Goal: Task Accomplishment & Management: Use online tool/utility

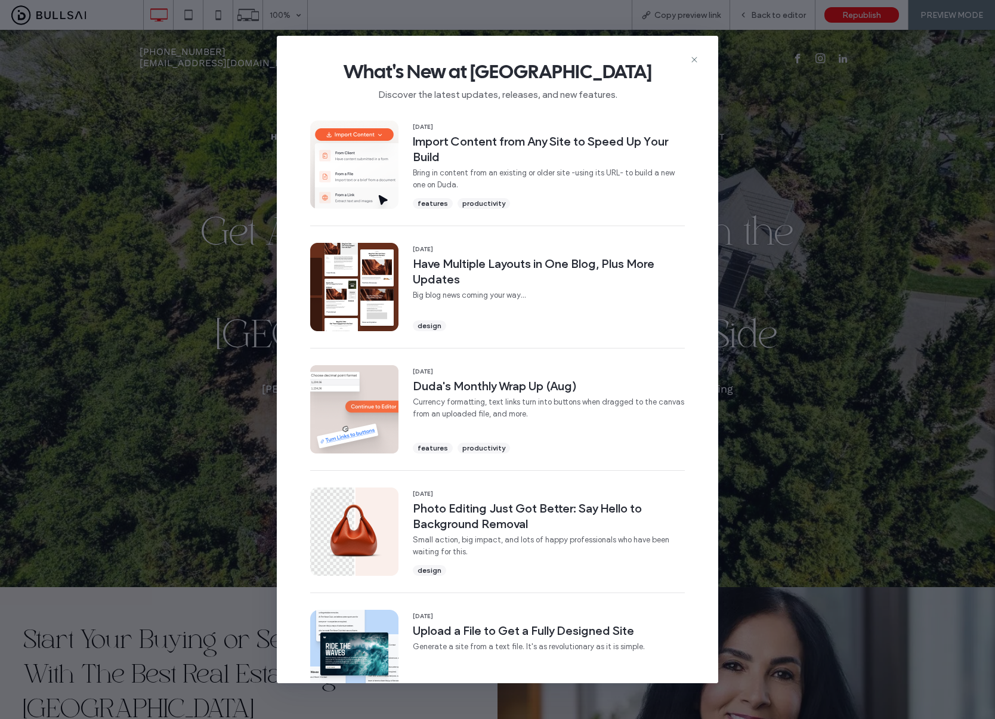
click at [698, 60] on div at bounding box center [497, 359] width 995 height 719
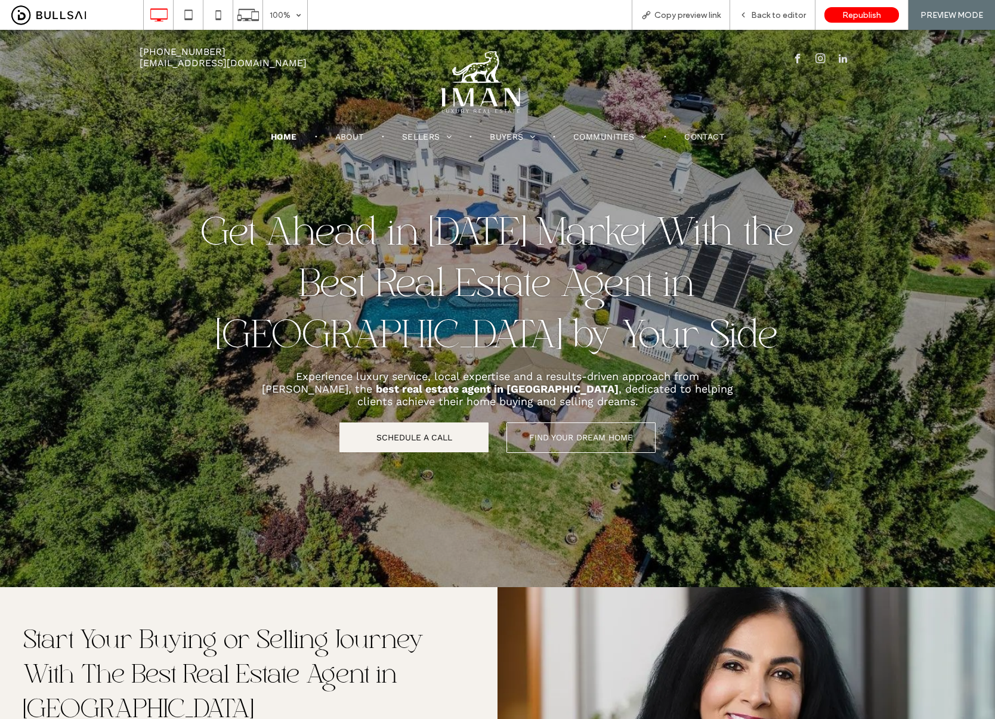
drag, startPoint x: 596, startPoint y: 403, endPoint x: 274, endPoint y: 379, distance: 322.3
click at [274, 379] on div at bounding box center [497, 359] width 995 height 719
drag, startPoint x: 272, startPoint y: 376, endPoint x: 355, endPoint y: 380, distance: 83.6
click at [354, 380] on div at bounding box center [497, 359] width 995 height 719
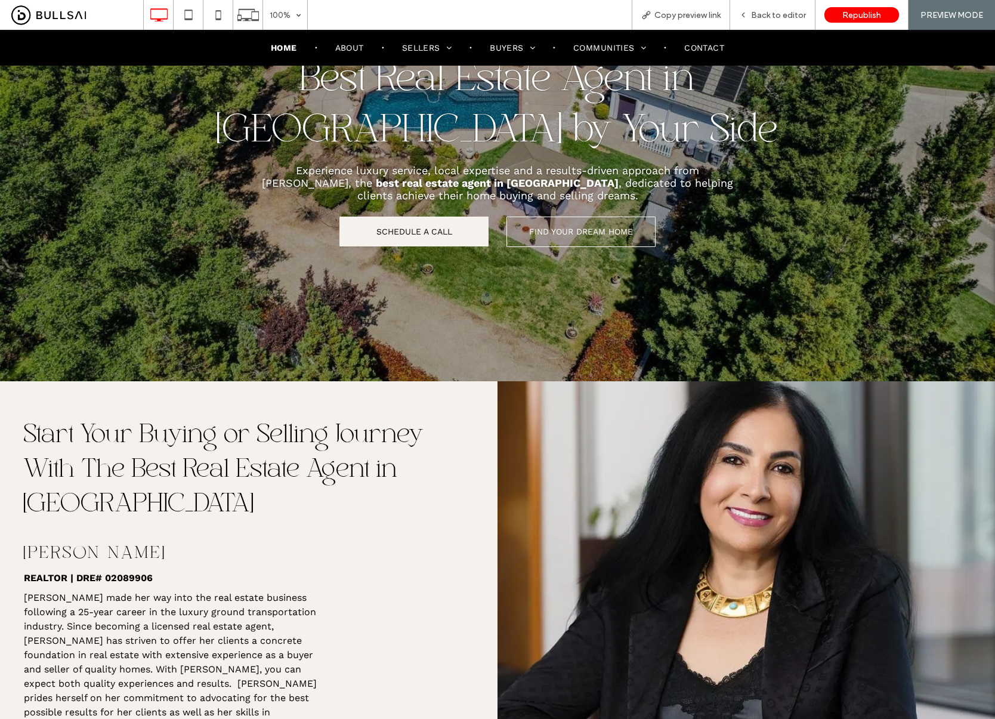
scroll to position [196, 0]
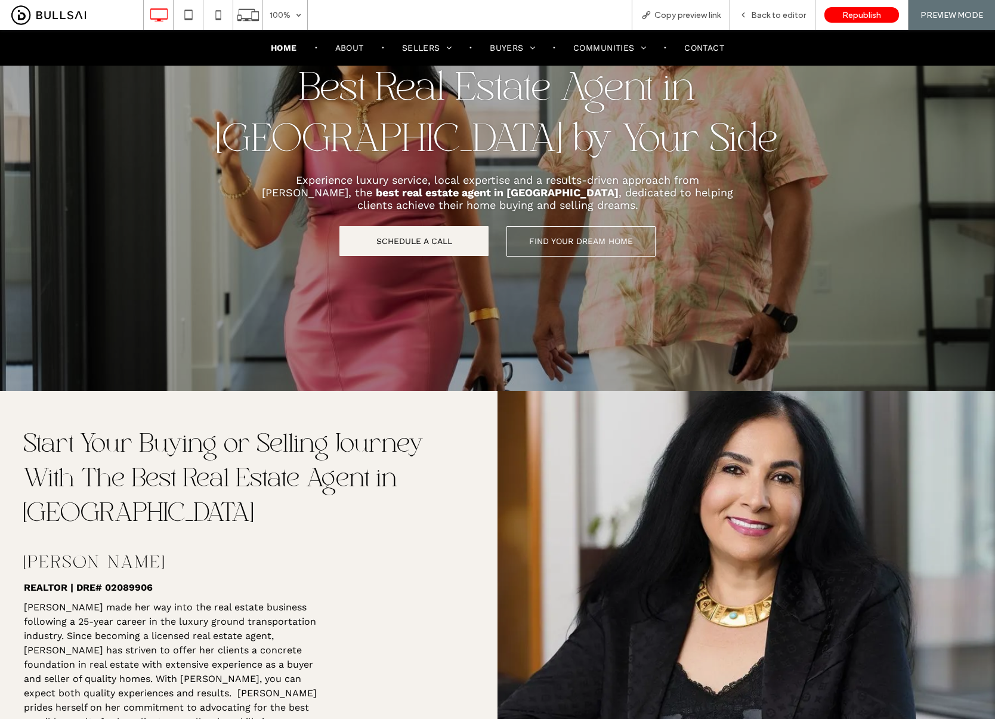
click at [423, 191] on strong "best real estate agent in Roseville" at bounding box center [497, 192] width 243 height 13
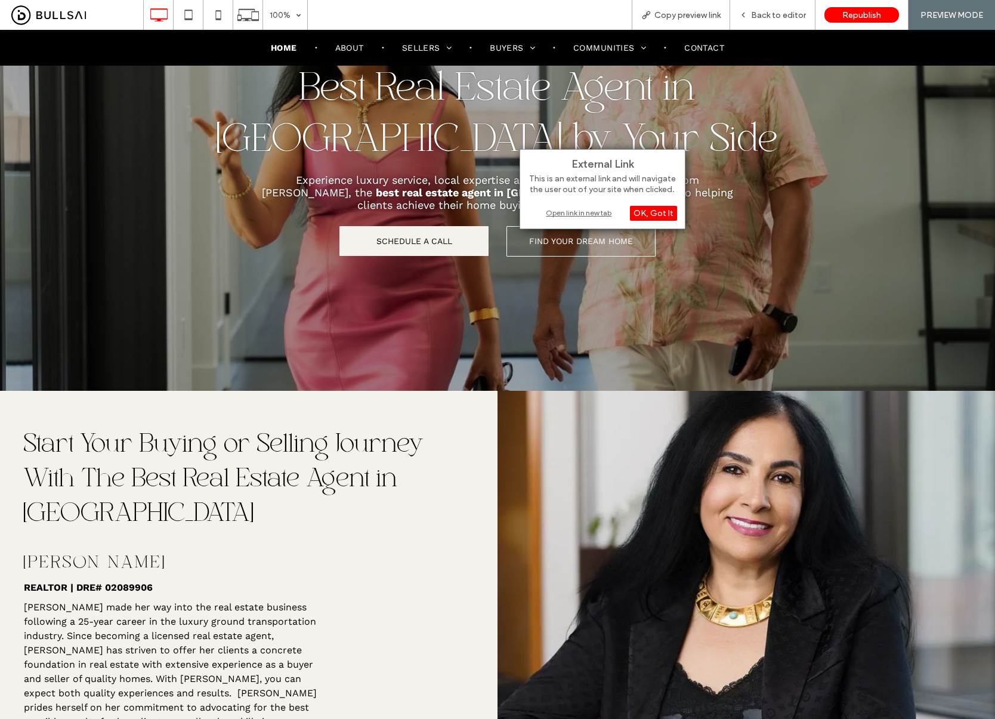
drag, startPoint x: 241, startPoint y: 221, endPoint x: 286, endPoint y: 219, distance: 44.8
click at [243, 221] on div "SCHEDULE A CALL Click To Paste FIND YOUR DREAM HOME Click To Paste" at bounding box center [498, 244] width 716 height 55
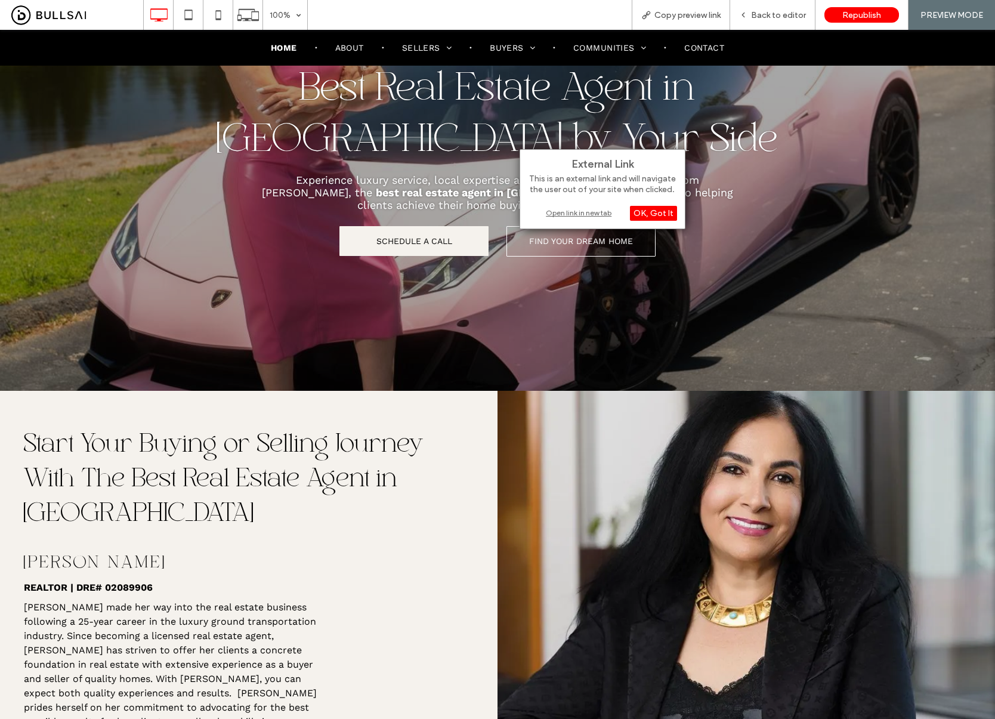
click at [382, 190] on strong "best real estate agent in [GEOGRAPHIC_DATA]" at bounding box center [497, 192] width 243 height 13
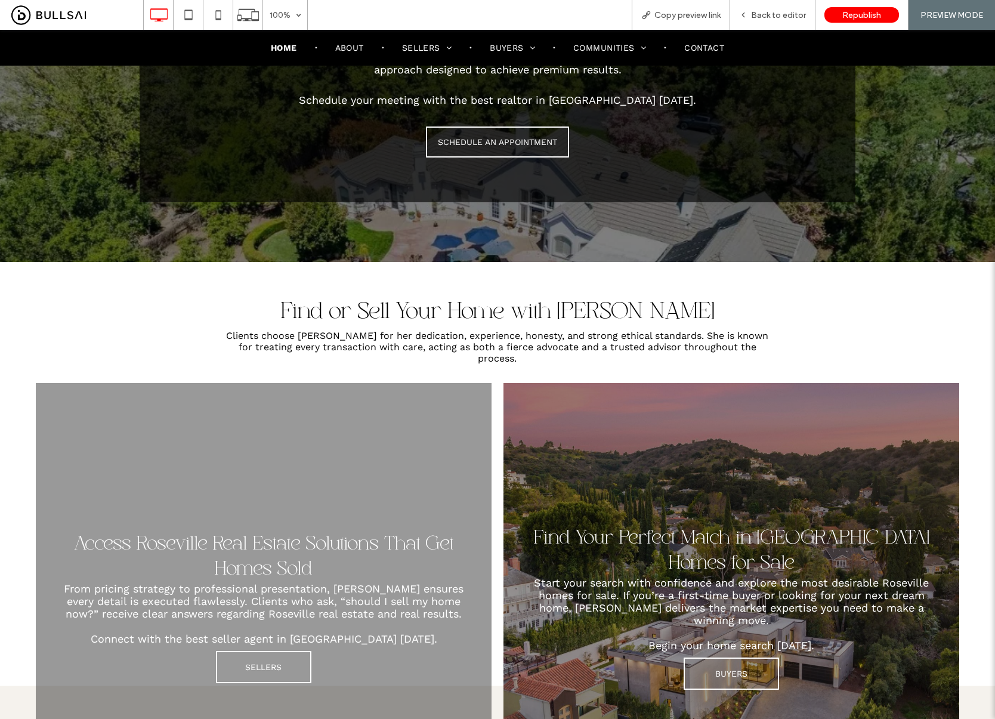
scroll to position [1107, 0]
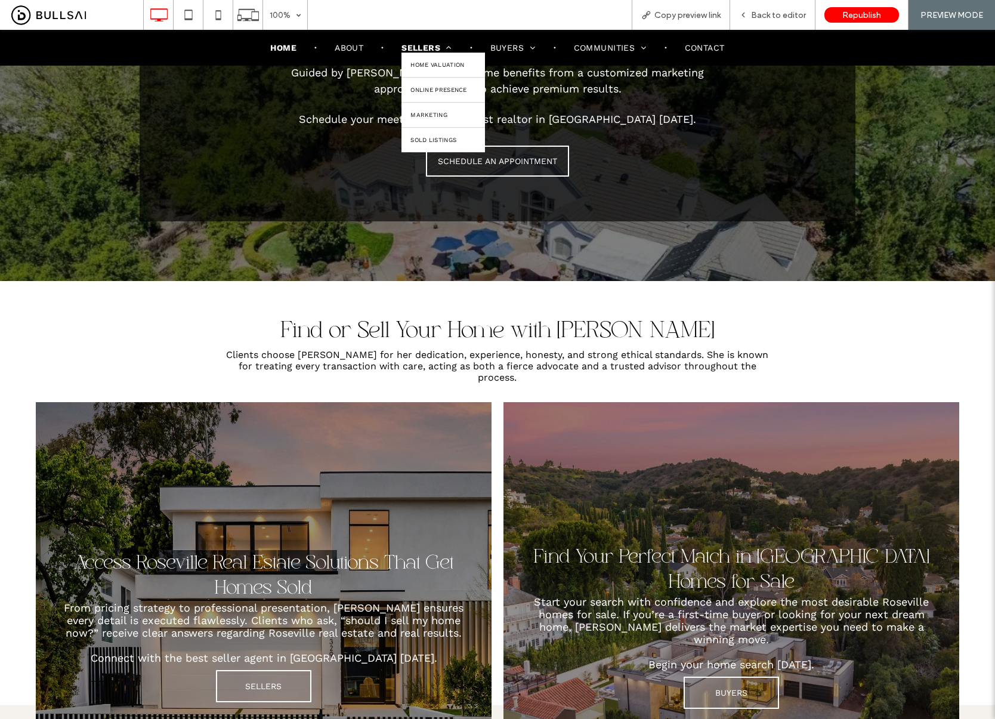
click at [414, 48] on span "Sellers" at bounding box center [426, 48] width 50 height 10
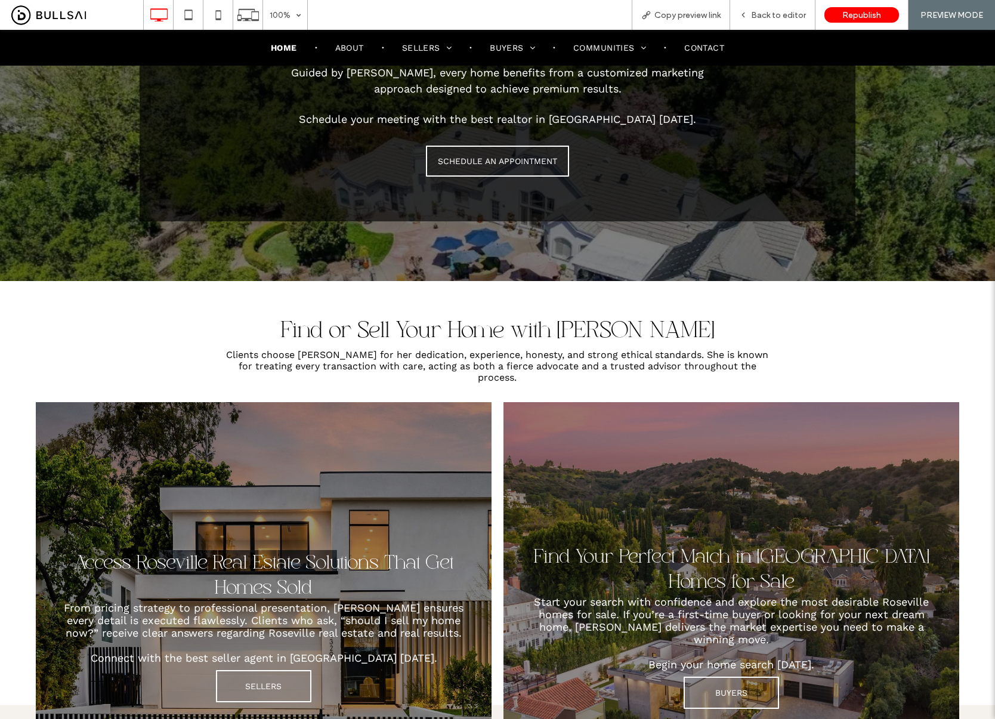
click at [274, 150] on div at bounding box center [497, 359] width 995 height 719
click at [276, 149] on div at bounding box center [497, 359] width 995 height 719
click at [243, 385] on div at bounding box center [497, 359] width 995 height 719
drag, startPoint x: 989, startPoint y: 188, endPoint x: 990, endPoint y: 204, distance: 15.5
click at [990, 207] on div at bounding box center [497, 359] width 995 height 719
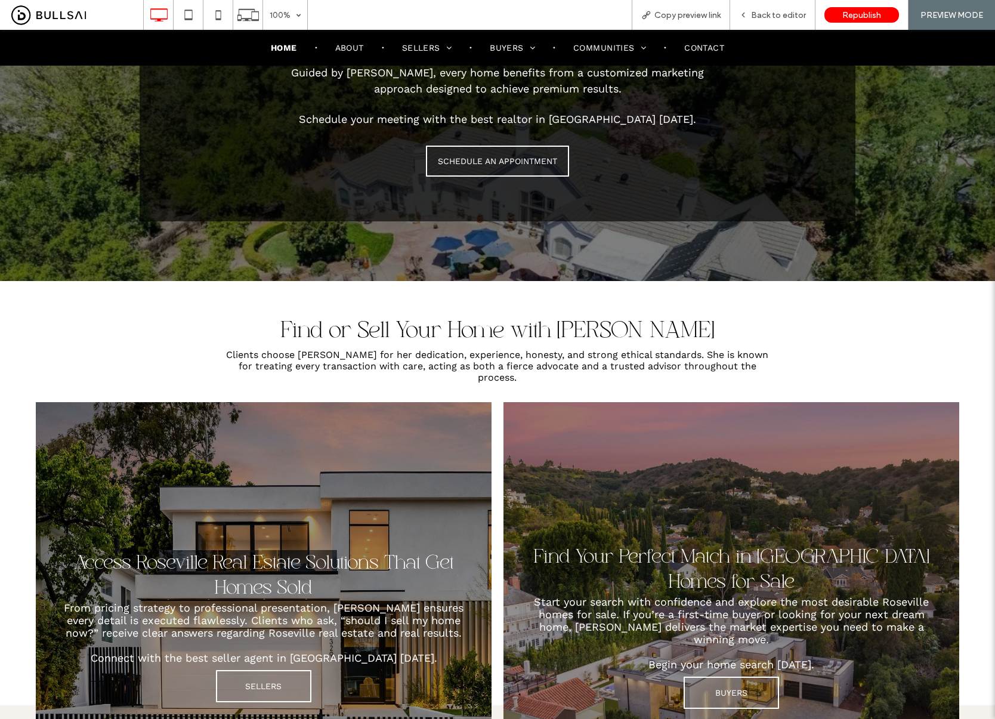
drag, startPoint x: 990, startPoint y: 204, endPoint x: 986, endPoint y: 224, distance: 20.6
click at [987, 226] on div at bounding box center [497, 359] width 995 height 719
click at [327, 355] on div at bounding box center [497, 359] width 995 height 719
click at [285, 141] on div at bounding box center [497, 359] width 995 height 719
click at [272, 150] on div at bounding box center [497, 359] width 995 height 719
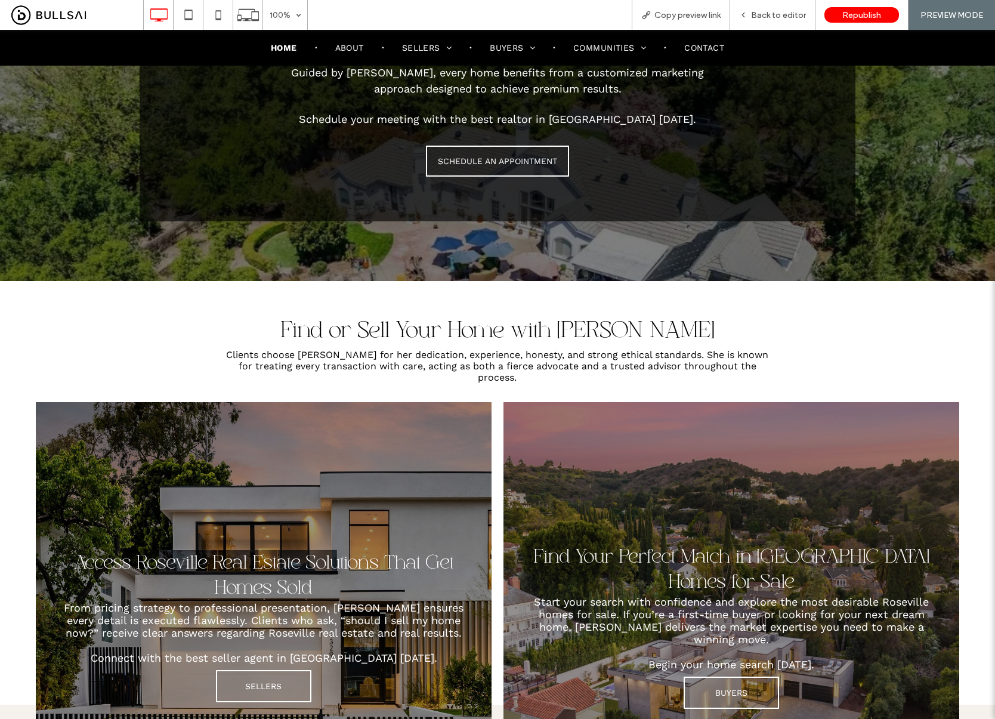
click at [272, 150] on div at bounding box center [497, 359] width 995 height 719
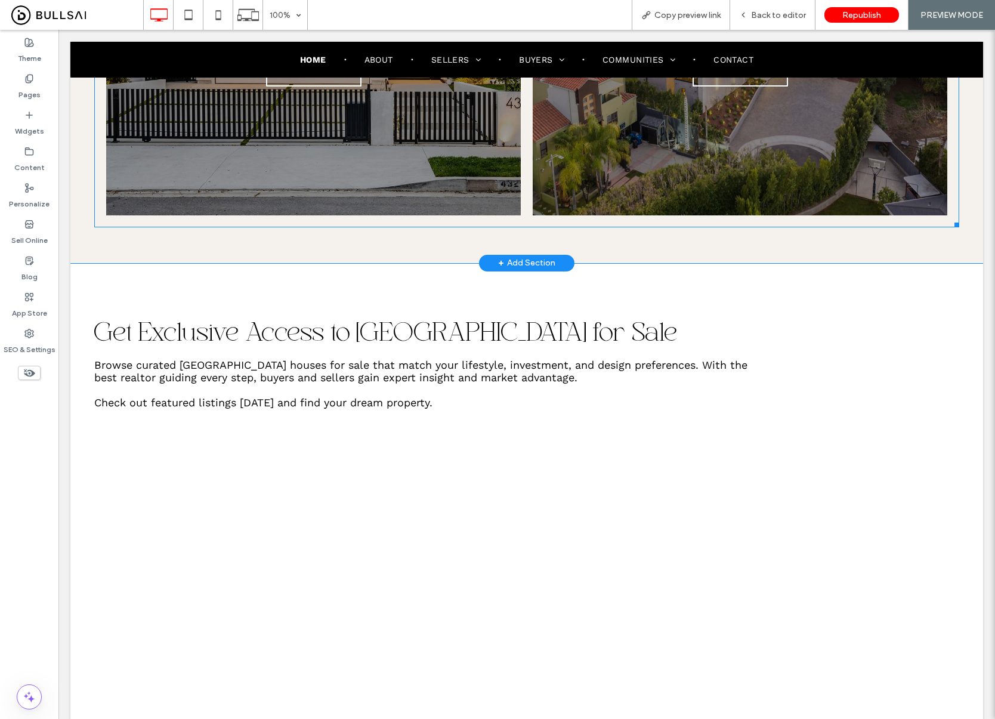
scroll to position [1723, 0]
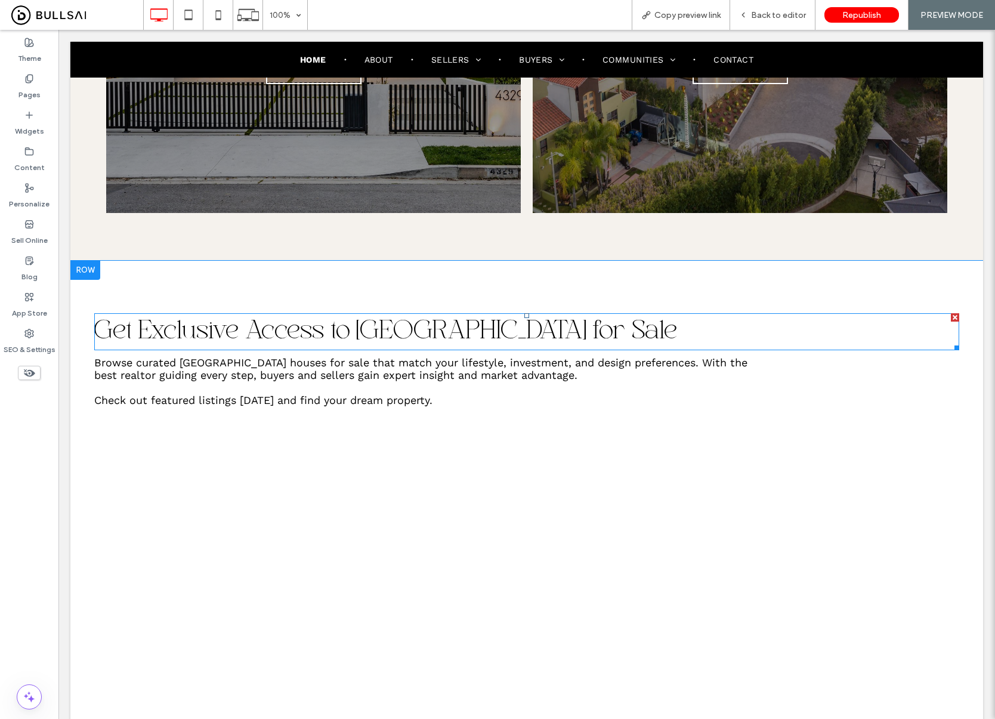
click at [861, 314] on h2 "Get Exclusive Access to [GEOGRAPHIC_DATA] for Sale" at bounding box center [526, 331] width 865 height 35
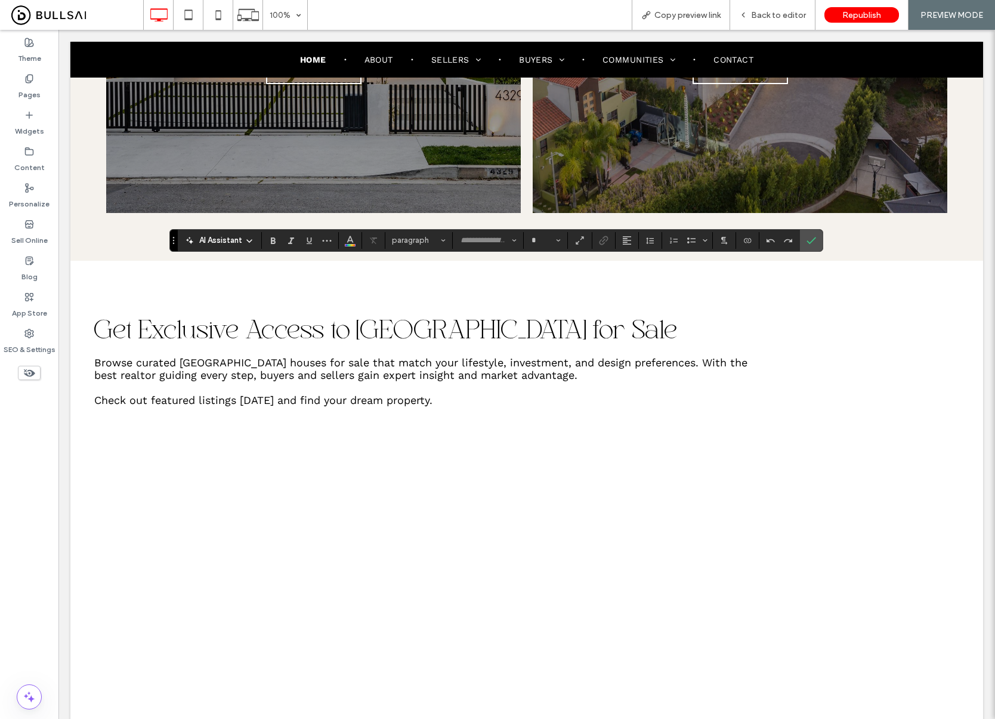
type input "**********"
type input "**"
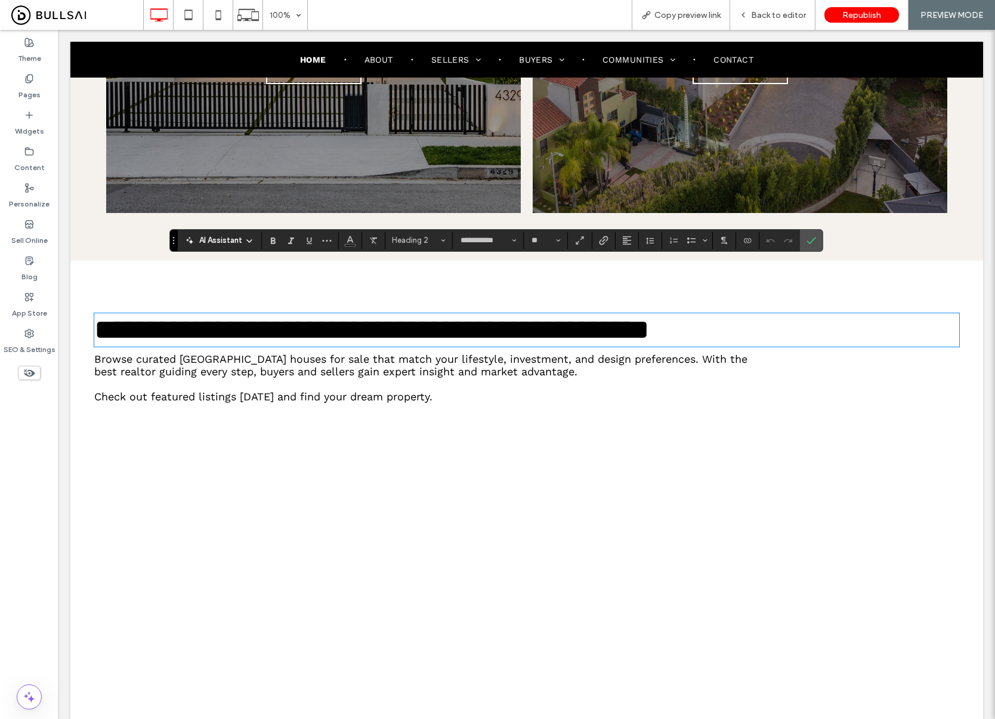
click at [212, 245] on span "AI Assistant" at bounding box center [220, 240] width 43 height 12
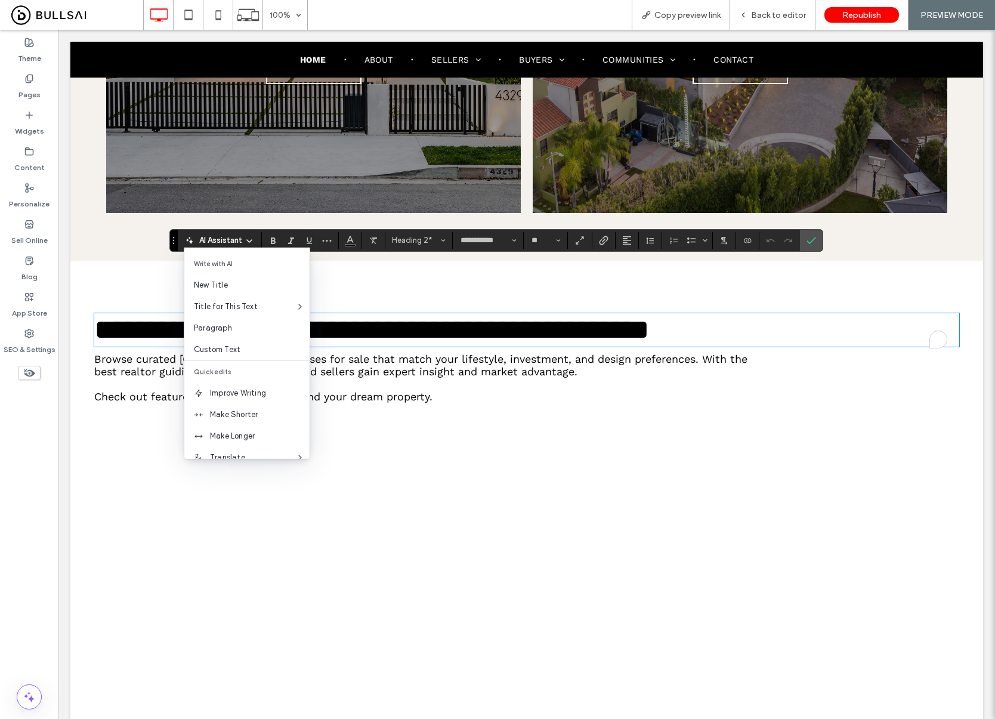
click at [99, 261] on div "**********" at bounding box center [526, 539] width 912 height 557
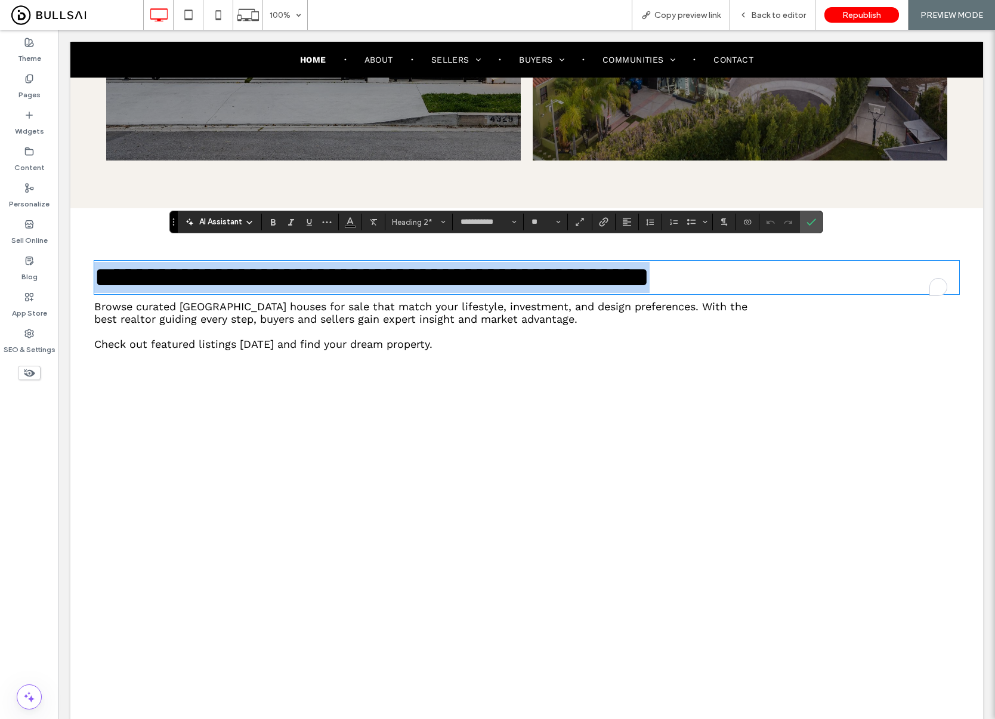
scroll to position [1778, 0]
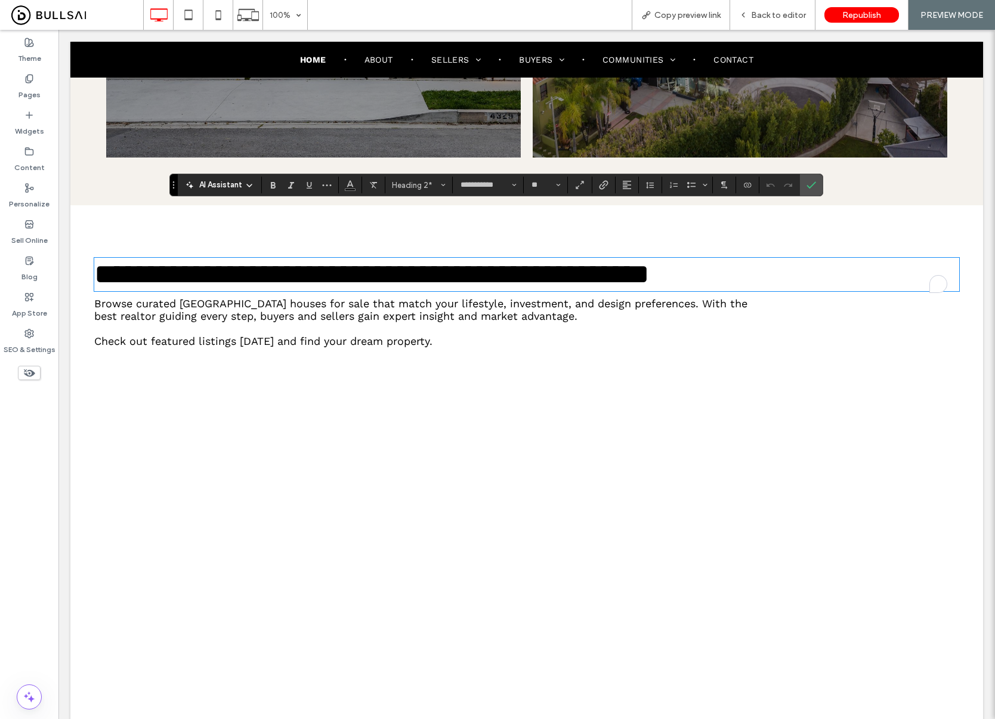
click at [93, 340] on div "**********" at bounding box center [526, 483] width 912 height 557
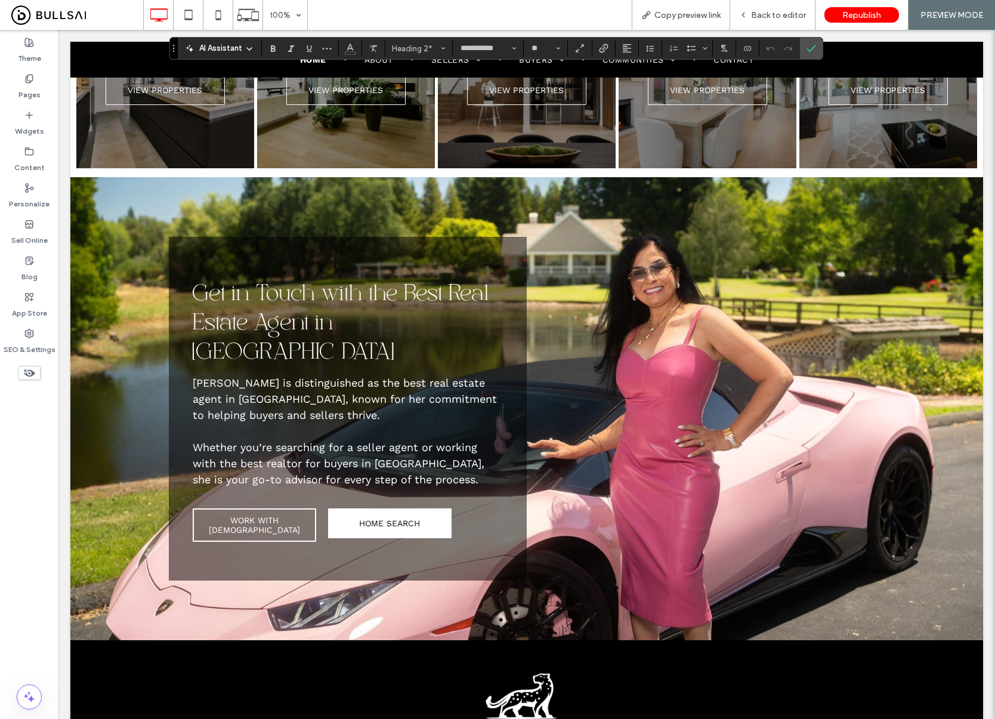
scroll to position [2891, 0]
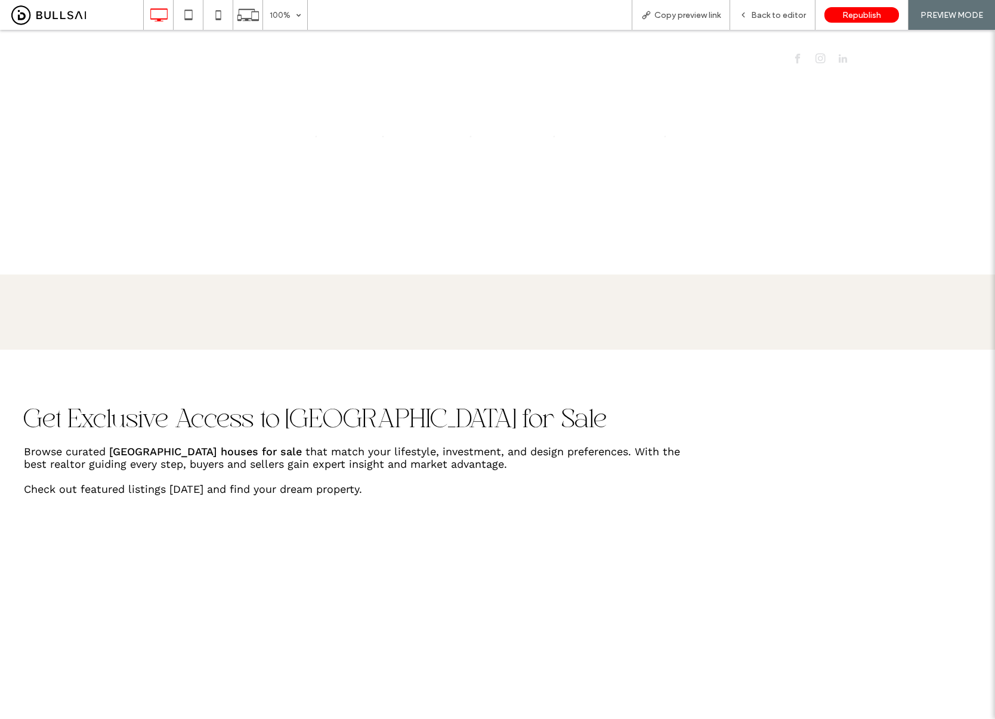
click at [207, 405] on div at bounding box center [497, 359] width 995 height 719
click at [182, 405] on div at bounding box center [497, 359] width 995 height 719
click at [156, 409] on div at bounding box center [497, 359] width 995 height 719
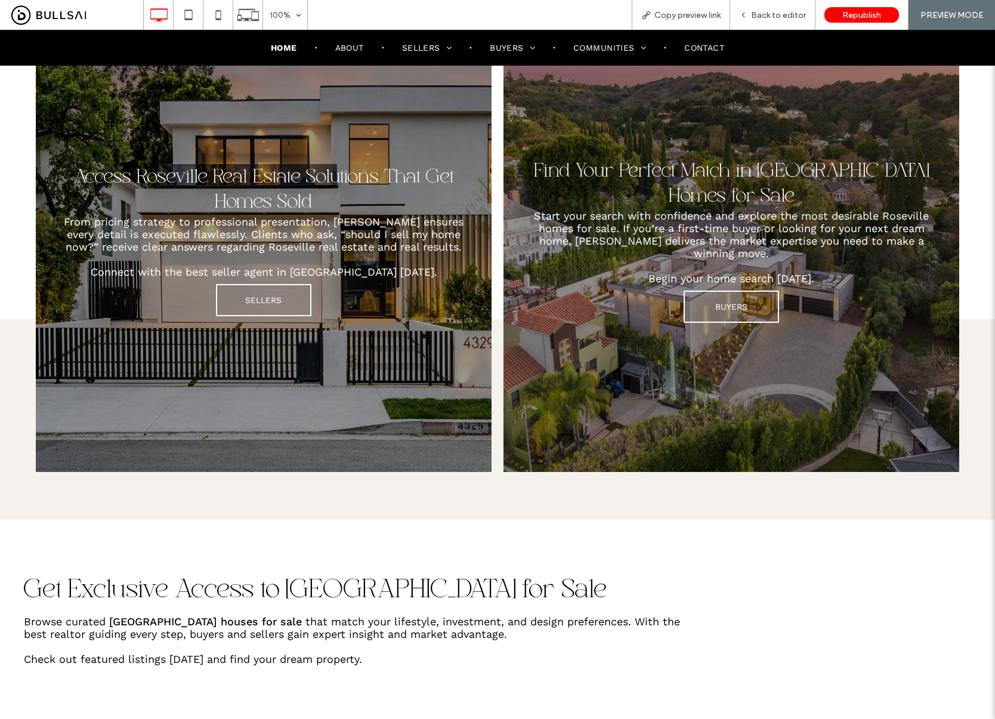
scroll to position [1657, 0]
